Goal: Navigation & Orientation: Understand site structure

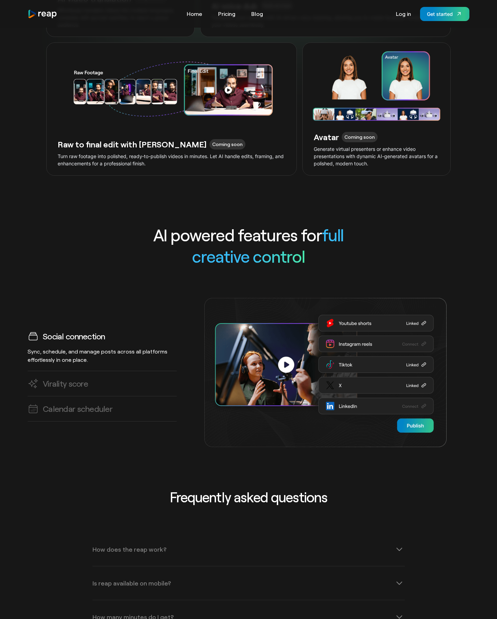
scroll to position [1928, 0]
